Goal: Task Accomplishment & Management: Manage account settings

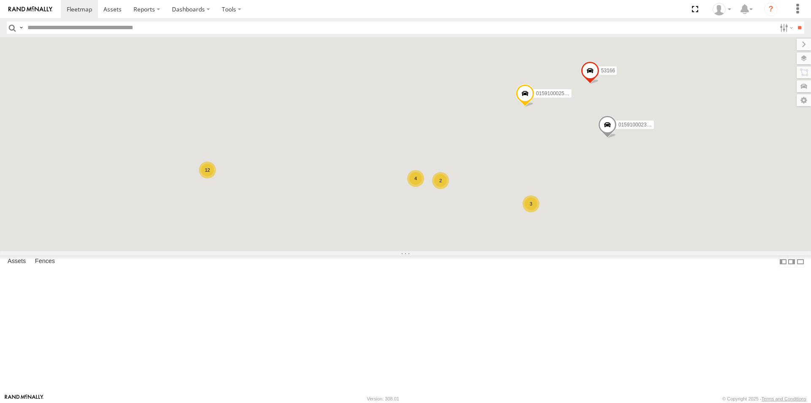
click at [0, 0] on span "Asset" at bounding box center [0, 0] width 0 height 0
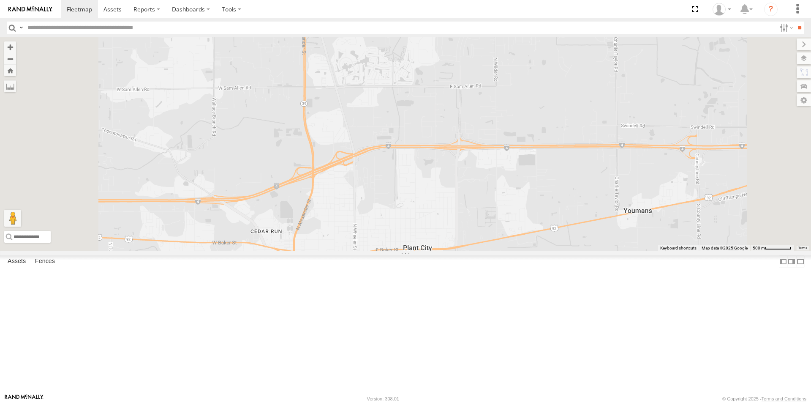
click at [0, 0] on div "All Assets" at bounding box center [0, 0] width 0 height 0
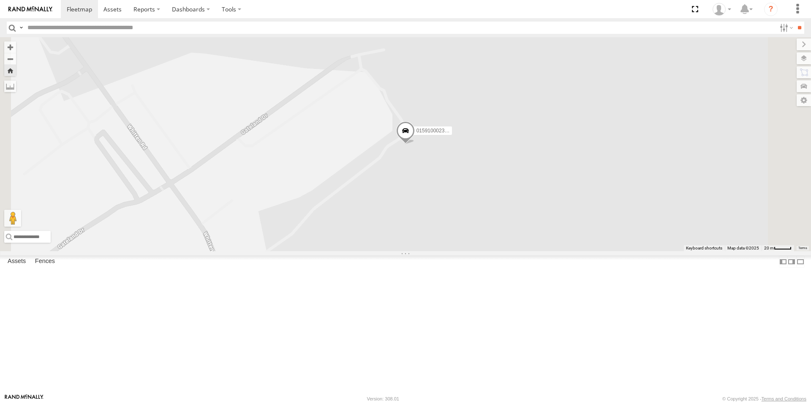
click at [0, 0] on div at bounding box center [0, 0] width 0 height 0
click at [0, 0] on div "015910002308628" at bounding box center [0, 0] width 0 height 0
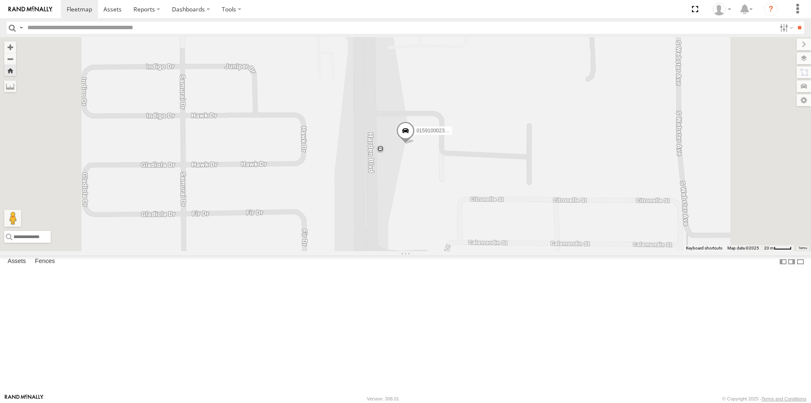
scroll to position [169, 0]
click at [0, 0] on div "All Assets" at bounding box center [0, 0] width 0 height 0
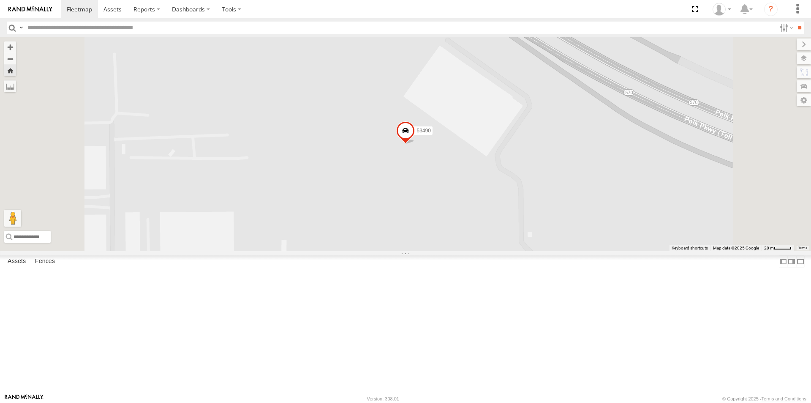
click at [415, 144] on span at bounding box center [405, 132] width 19 height 23
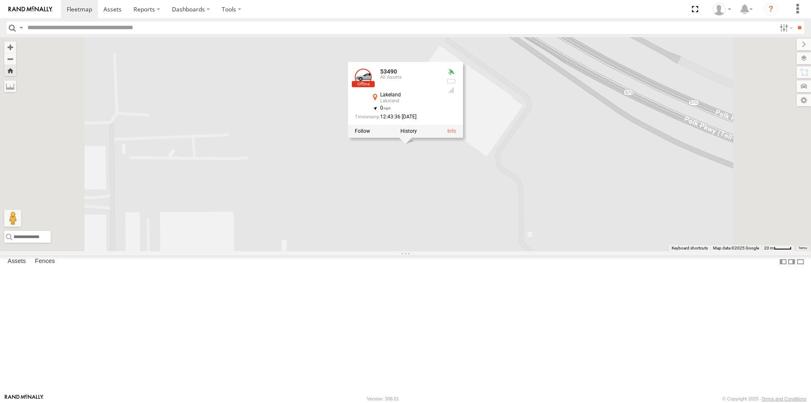
scroll to position [210, 0]
click at [0, 0] on div "All Assets" at bounding box center [0, 0] width 0 height 0
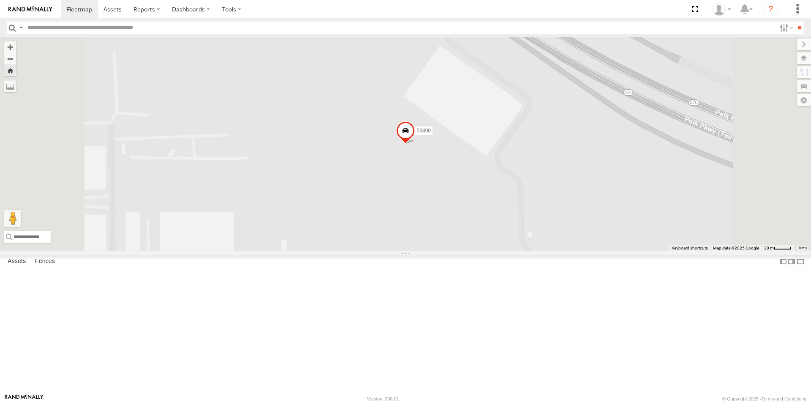
click at [415, 144] on span at bounding box center [405, 132] width 19 height 23
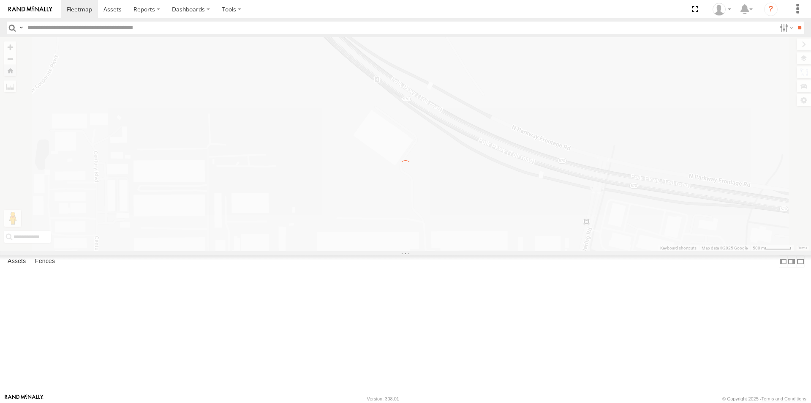
scroll to position [0, 0]
click at [405, 251] on div "← Move left → Move right ↑ Move up ↓ Move down + Zoom in - Zoom out Home Jump l…" at bounding box center [405, 144] width 811 height 214
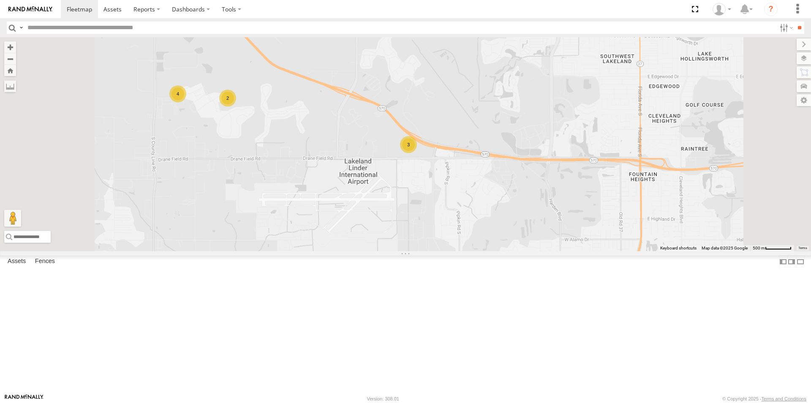
scroll to position [210, 0]
click at [0, 0] on div "53490" at bounding box center [0, 0] width 0 height 0
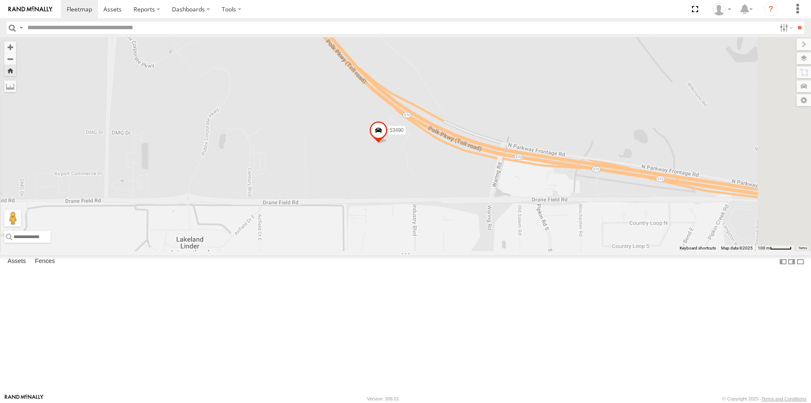
scroll to position [0, 0]
click at [0, 0] on span at bounding box center [0, 0] width 0 height 0
click at [0, 0] on div "015910002529041" at bounding box center [0, 0] width 0 height 0
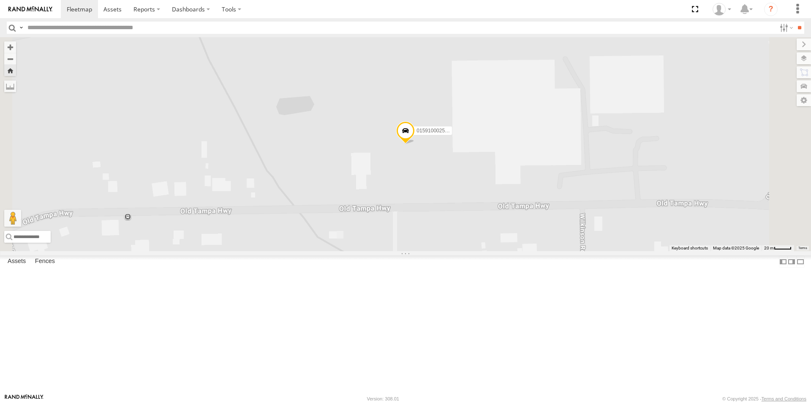
click at [0, 0] on link at bounding box center [0, 0] width 0 height 0
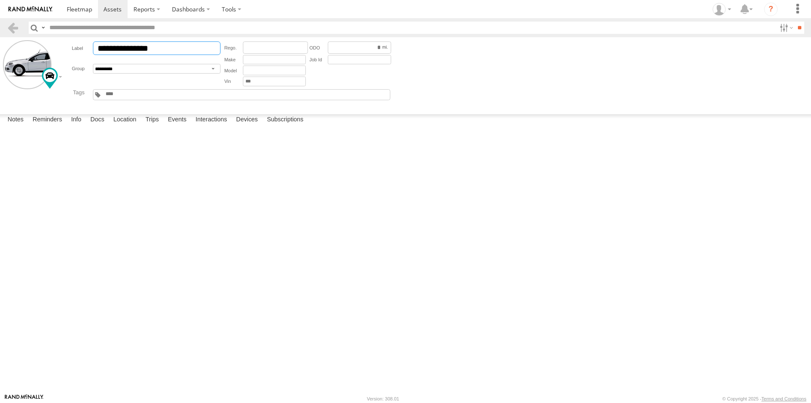
click at [189, 45] on input "**********" at bounding box center [157, 48] width 128 height 14
click at [131, 52] on input "**********" at bounding box center [157, 48] width 128 height 14
type input "**********"
click at [0, 0] on button "Save" at bounding box center [0, 0] width 0 height 0
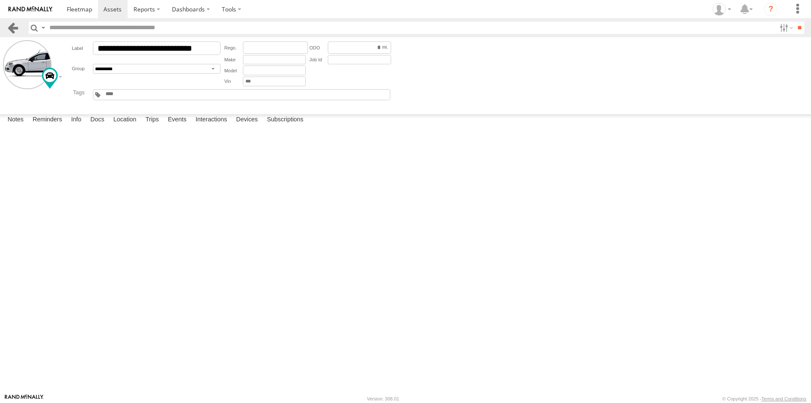
click at [11, 28] on link at bounding box center [13, 28] width 12 height 12
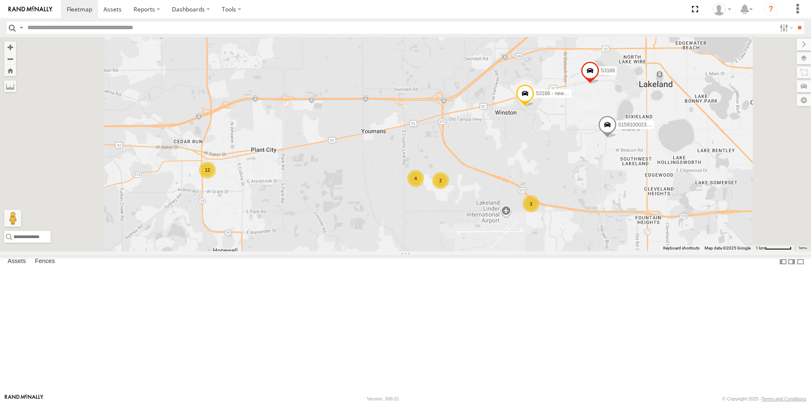
click at [0, 0] on div "Asset Current Location" at bounding box center [0, 0] width 0 height 0
click at [0, 0] on span "Asset" at bounding box center [0, 0] width 0 height 0
click at [0, 0] on link at bounding box center [0, 0] width 0 height 0
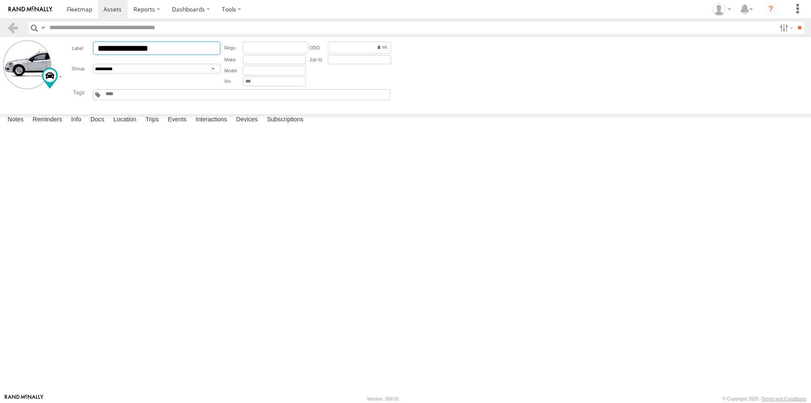
click at [169, 54] on input "**********" at bounding box center [157, 48] width 128 height 14
type input "**********"
click at [9, 32] on link at bounding box center [13, 28] width 12 height 12
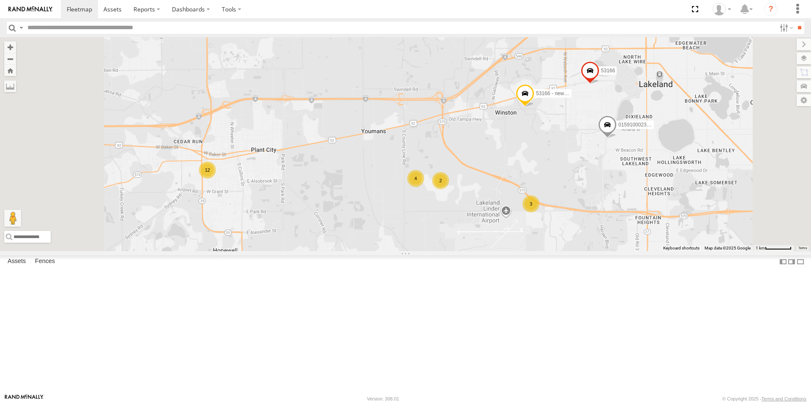
click at [0, 0] on div "Asset Current Location" at bounding box center [0, 0] width 0 height 0
click at [0, 0] on span "Asset" at bounding box center [0, 0] width 0 height 0
